Goal: Feedback & Contribution: Contribute content

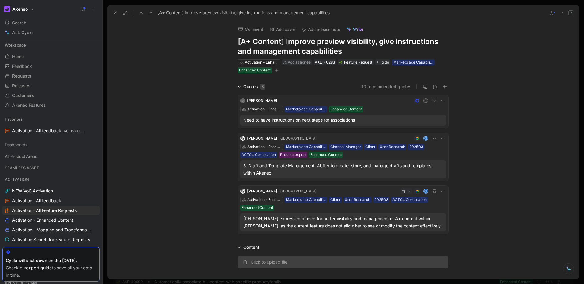
scroll to position [150, 0]
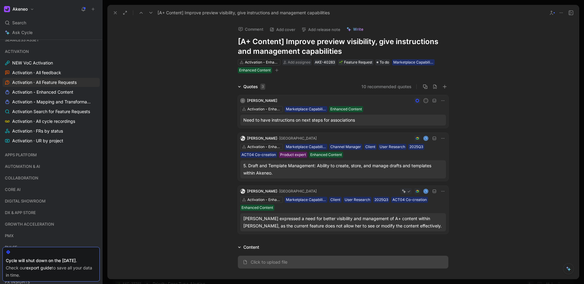
click at [115, 15] on button at bounding box center [115, 13] width 9 height 9
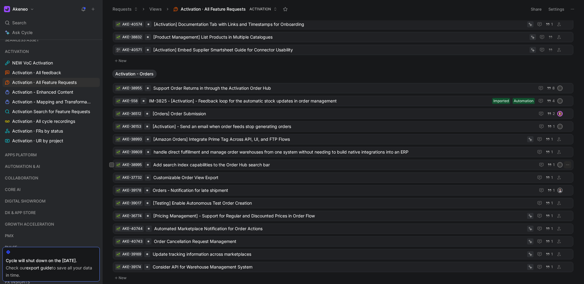
scroll to position [1383, 0]
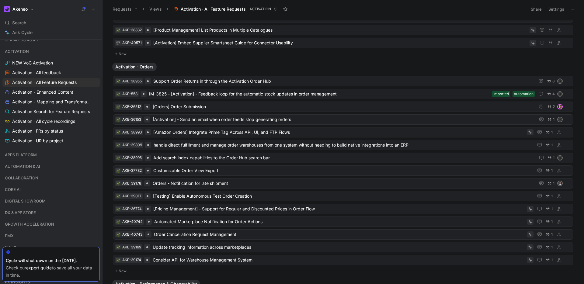
click at [399, 65] on div "Activation - Orders" at bounding box center [343, 67] width 467 height 9
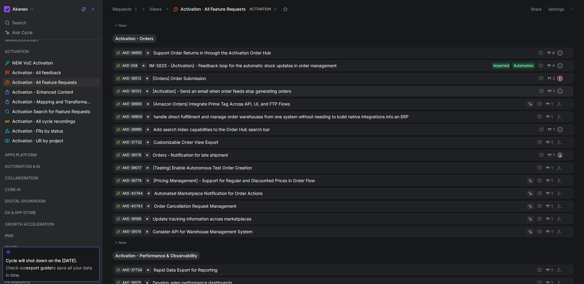
scroll to position [1409, 0]
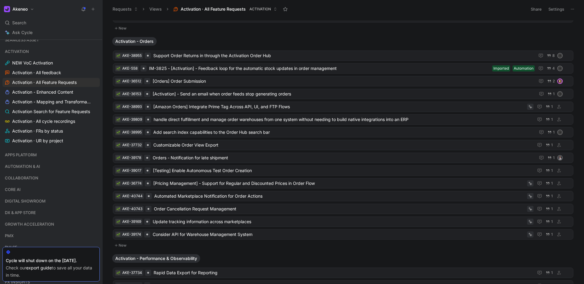
click at [92, 10] on icon at bounding box center [93, 9] width 4 height 4
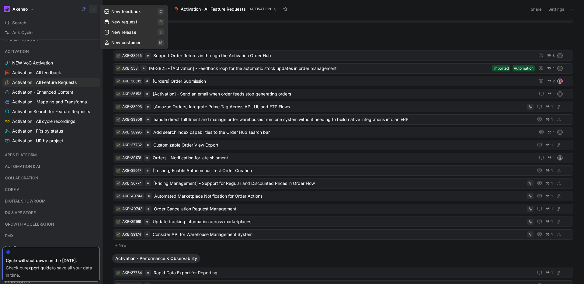
click at [127, 29] on button "New release l" at bounding box center [133, 32] width 65 height 10
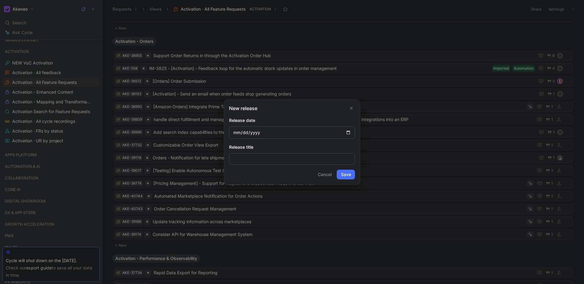
click at [327, 172] on button "Cancel" at bounding box center [324, 175] width 19 height 10
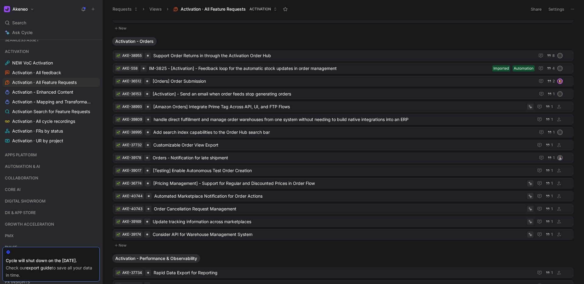
click at [92, 6] on button at bounding box center [93, 9] width 9 height 9
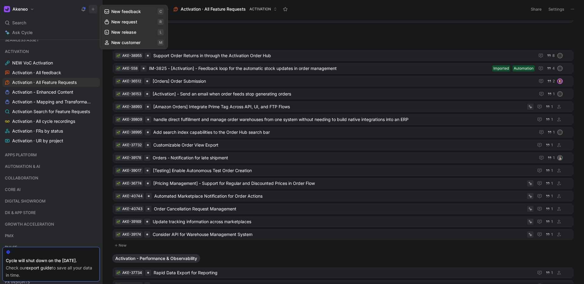
click at [127, 20] on button "New request r" at bounding box center [133, 22] width 65 height 10
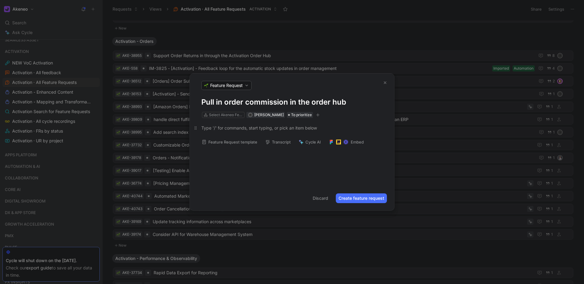
click at [208, 126] on div at bounding box center [291, 128] width 181 height 6
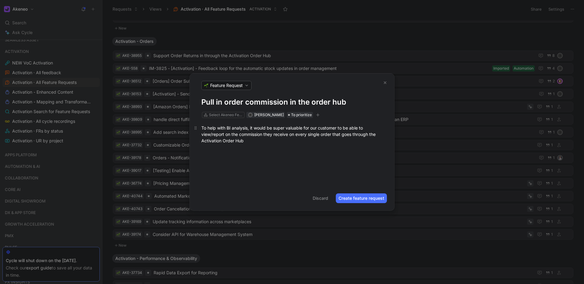
click at [278, 140] on div "To help with BI analysis, it would be super valuable for our customer to be abl…" at bounding box center [291, 134] width 181 height 19
click at [298, 103] on h1 "Pull in order commission in the order hub" at bounding box center [291, 102] width 181 height 10
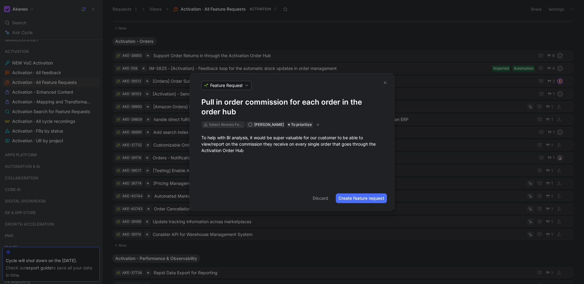
click at [222, 123] on div "Select Akeneo Feature" at bounding box center [226, 125] width 34 height 6
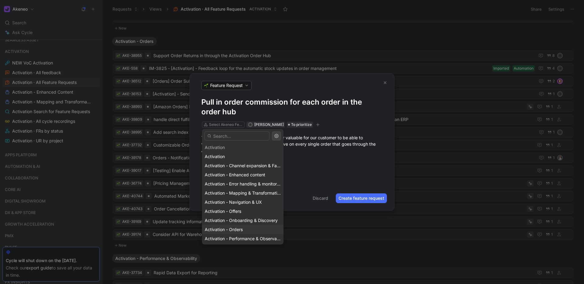
click at [218, 226] on div "Activation - Orders" at bounding box center [243, 229] width 76 height 7
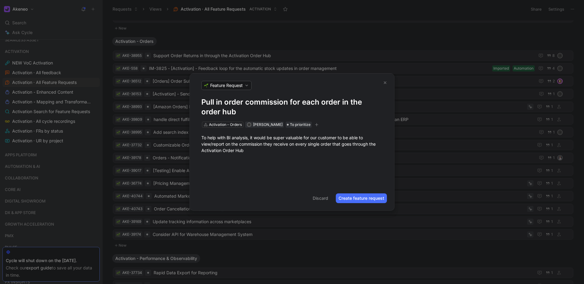
click at [228, 170] on div "Pull in order commission for each order in the order hub Activation - Orders R …" at bounding box center [292, 141] width 204 height 89
click at [242, 162] on div at bounding box center [292, 163] width 204 height 7
click at [315, 125] on icon "button" at bounding box center [317, 125] width 4 height 4
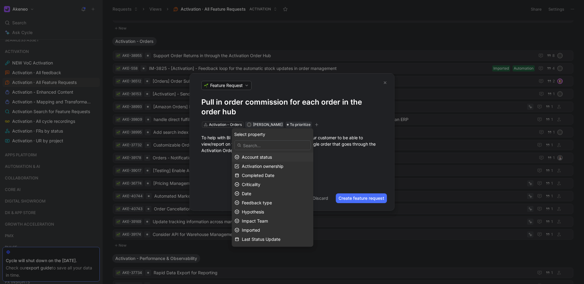
click at [330, 177] on div "Pull in order commission for each order in the order hub Activation - Orders R …" at bounding box center [292, 141] width 204 height 89
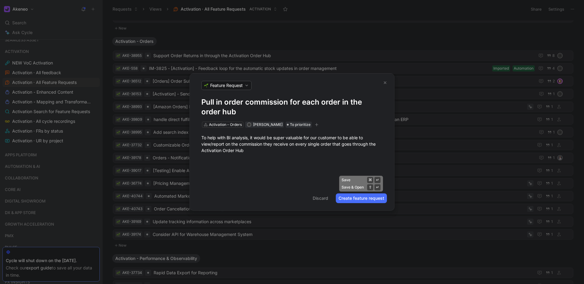
click at [344, 196] on button "Create feature request" at bounding box center [361, 199] width 51 height 10
